Goal: Information Seeking & Learning: Find specific fact

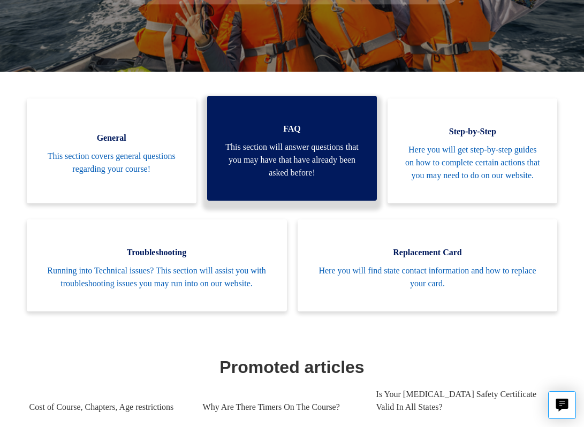
click at [285, 141] on span "This section will answer questions that you may have that have already been ask…" at bounding box center [292, 160] width 138 height 39
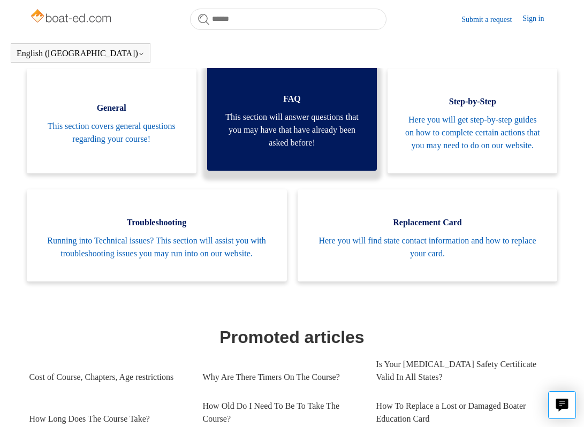
scroll to position [240, 0]
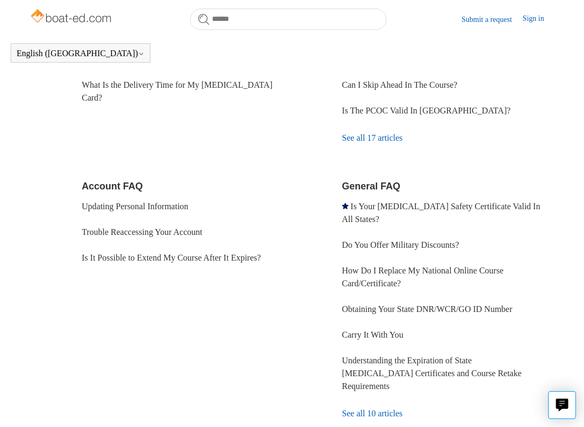
scroll to position [254, 0]
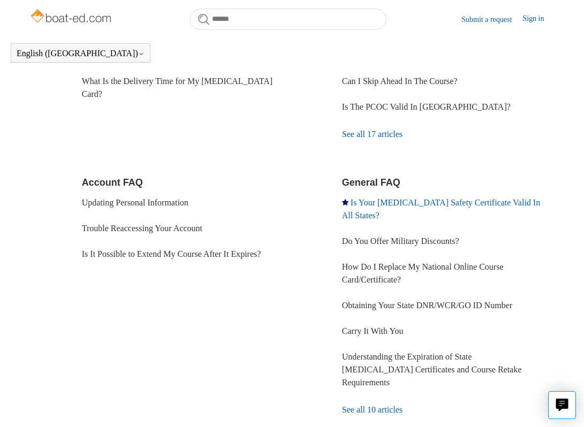
click at [378, 202] on link "Is Your [MEDICAL_DATA] Safety Certificate Valid In All States?" at bounding box center [441, 209] width 198 height 22
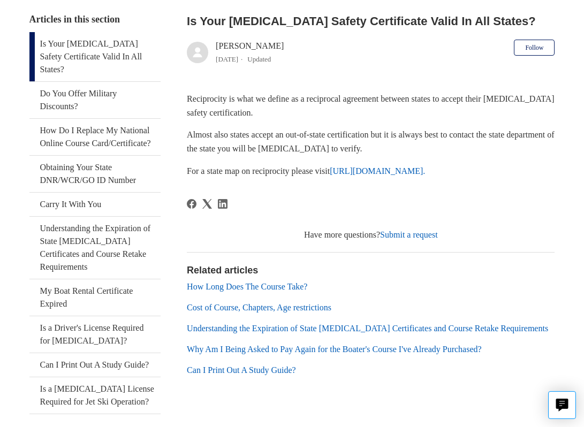
scroll to position [209, 0]
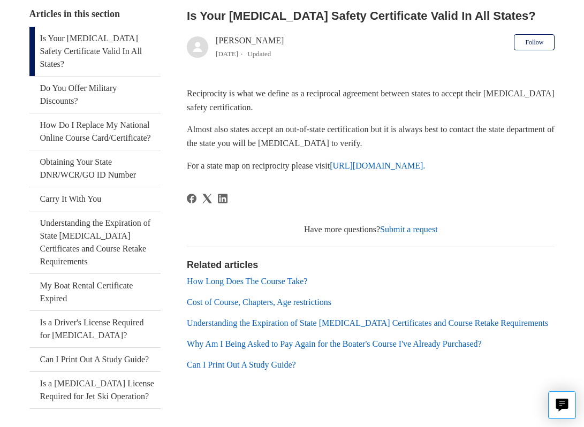
click at [330, 161] on link "[URL][DOMAIN_NAME]." at bounding box center [377, 165] width 95 height 9
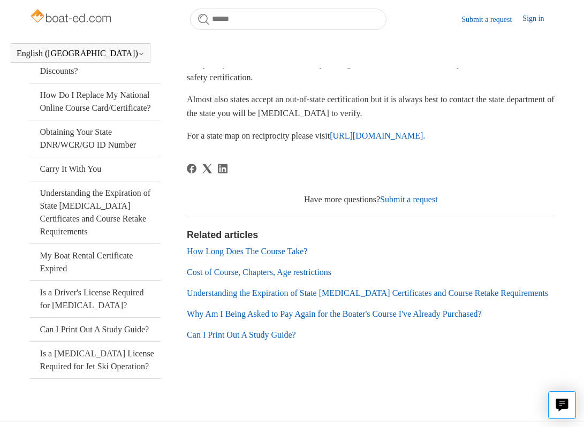
scroll to position [242, 0]
